Goal: Transaction & Acquisition: Obtain resource

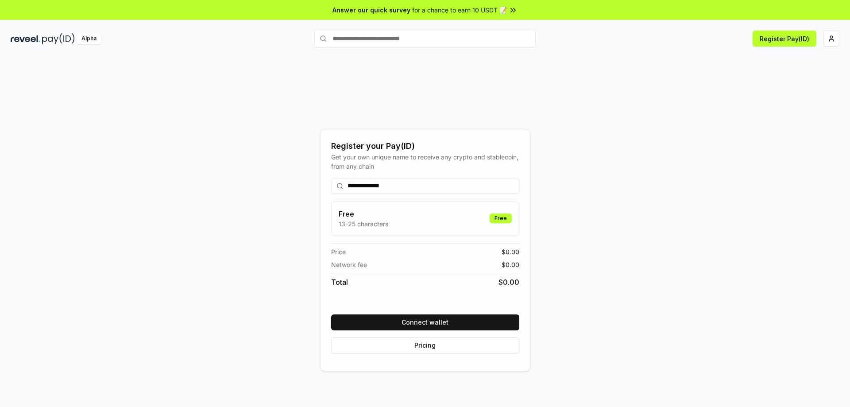
type input "**********"
click at [50, 37] on img at bounding box center [58, 38] width 33 height 11
click at [835, 41] on html "**********" at bounding box center [425, 203] width 850 height 407
click at [777, 59] on div "[EMAIL_ADDRESS][DOMAIN_NAME]" at bounding box center [790, 62] width 98 height 26
click at [64, 35] on img at bounding box center [58, 38] width 33 height 11
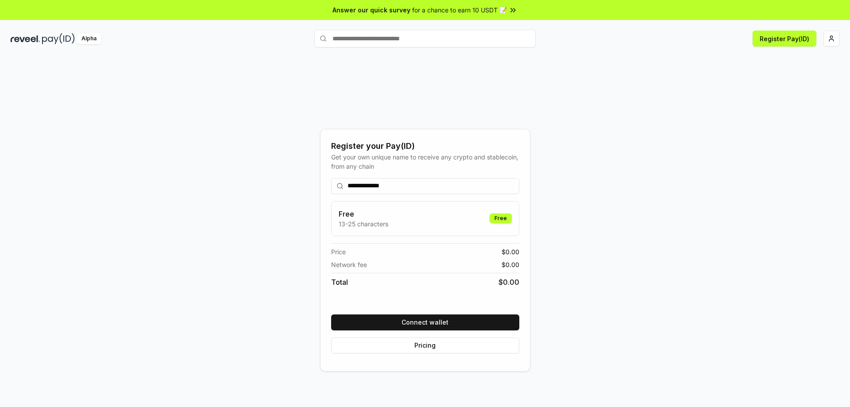
click at [80, 38] on div "Alpha" at bounding box center [89, 38] width 25 height 11
drag, startPoint x: 80, startPoint y: 38, endPoint x: 448, endPoint y: -53, distance: 379.9
click at [448, 0] on html "**********" at bounding box center [425, 203] width 850 height 407
click at [785, 38] on button "Register Pay(ID)" at bounding box center [785, 39] width 64 height 16
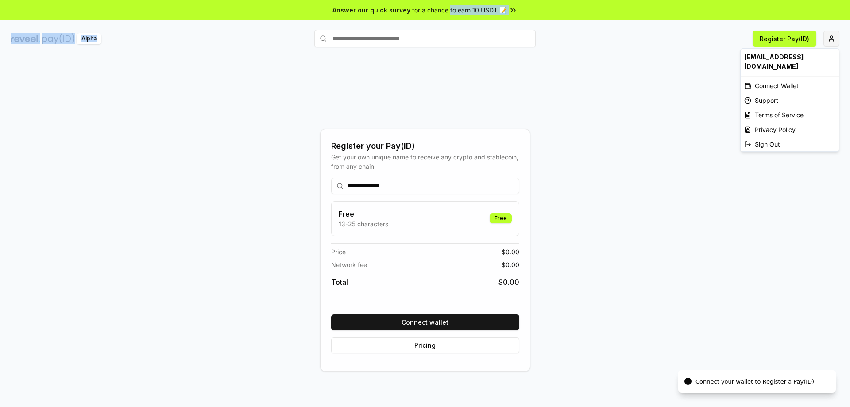
click at [833, 35] on html "**********" at bounding box center [425, 203] width 850 height 407
click at [777, 78] on div "Connect Wallet" at bounding box center [790, 85] width 98 height 15
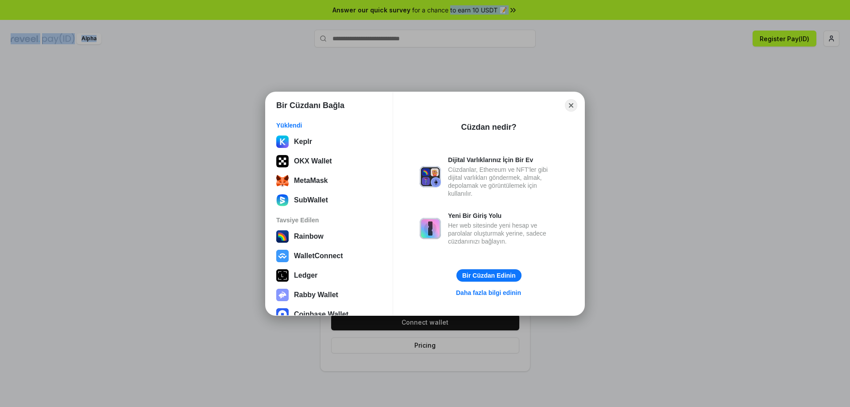
scroll to position [35, 0]
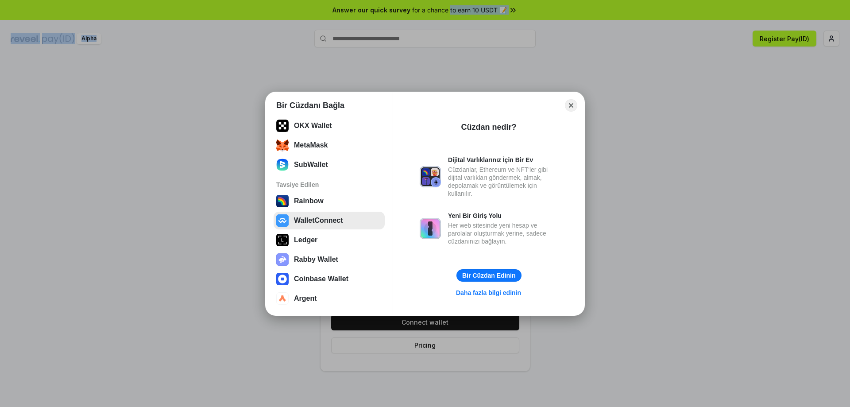
click at [317, 216] on button "WalletConnect" at bounding box center [329, 221] width 111 height 18
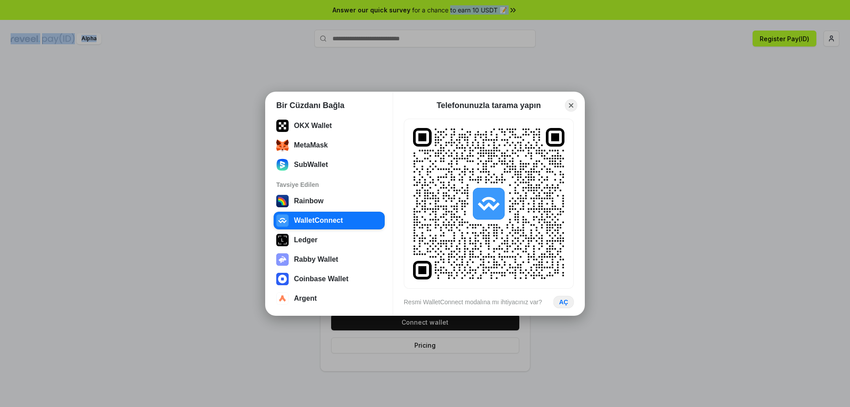
click at [566, 298] on button "AÇ" at bounding box center [563, 301] width 21 height 13
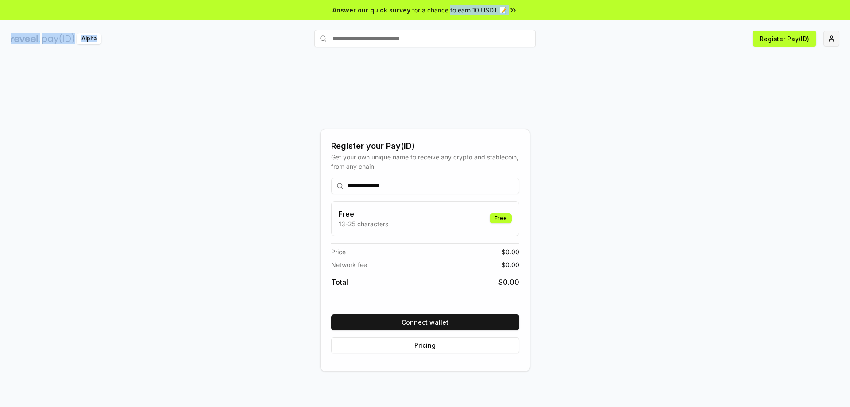
click at [830, 42] on html "**********" at bounding box center [425, 203] width 850 height 407
click at [771, 78] on div "Connect Wallet" at bounding box center [790, 85] width 98 height 15
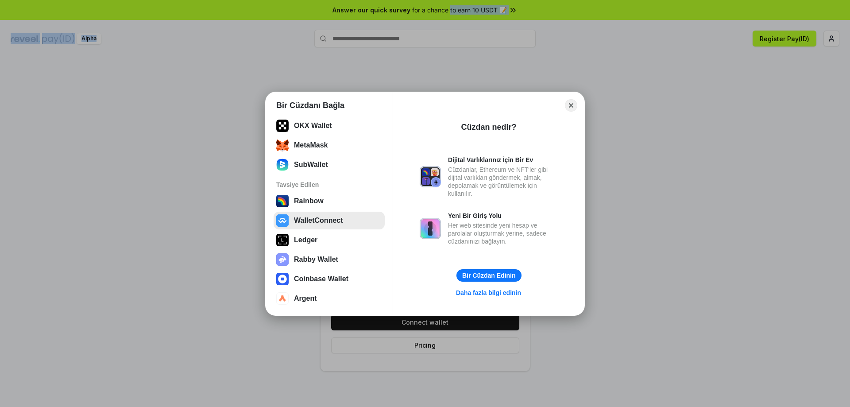
click at [322, 220] on button "WalletConnect" at bounding box center [329, 221] width 111 height 18
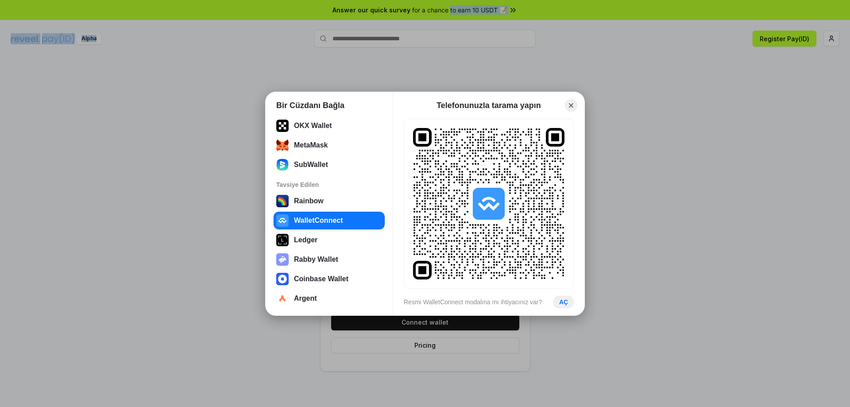
click at [483, 177] on div "QR Code" at bounding box center [488, 203] width 151 height 151
click at [502, 135] on icon "QR Code" at bounding box center [488, 203] width 151 height 151
drag, startPoint x: 429, startPoint y: 126, endPoint x: 522, endPoint y: 212, distance: 125.9
click at [521, 208] on div "QR Code" at bounding box center [489, 204] width 170 height 170
drag, startPoint x: 440, startPoint y: 304, endPoint x: 448, endPoint y: 305, distance: 8.1
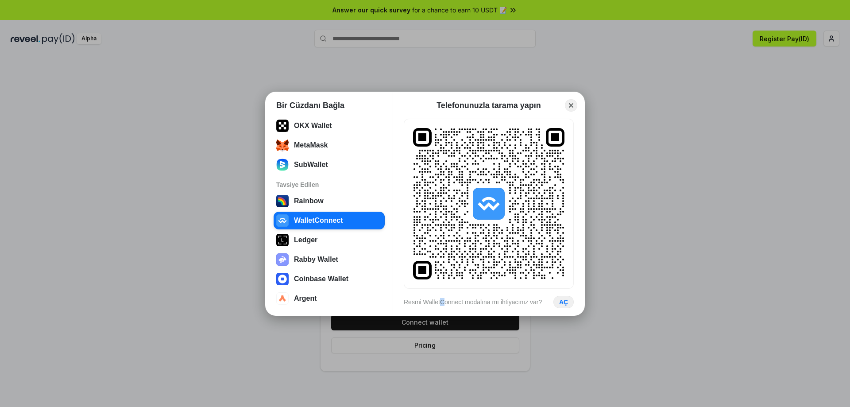
click at [445, 305] on div "Resmi WalletConnect modalına mı ihtiyacınız var?" at bounding box center [473, 302] width 138 height 8
click at [517, 291] on div "QR Code Resmi WalletConnect modalına mı ihtiyacınız var? AÇ" at bounding box center [489, 212] width 170 height 191
click at [553, 301] on div "Resmi WalletConnect modalına mı ihtiyacınız var? AÇ" at bounding box center [489, 302] width 170 height 12
click at [560, 301] on button "AÇ" at bounding box center [563, 301] width 21 height 13
